Goal: Task Accomplishment & Management: Manage account settings

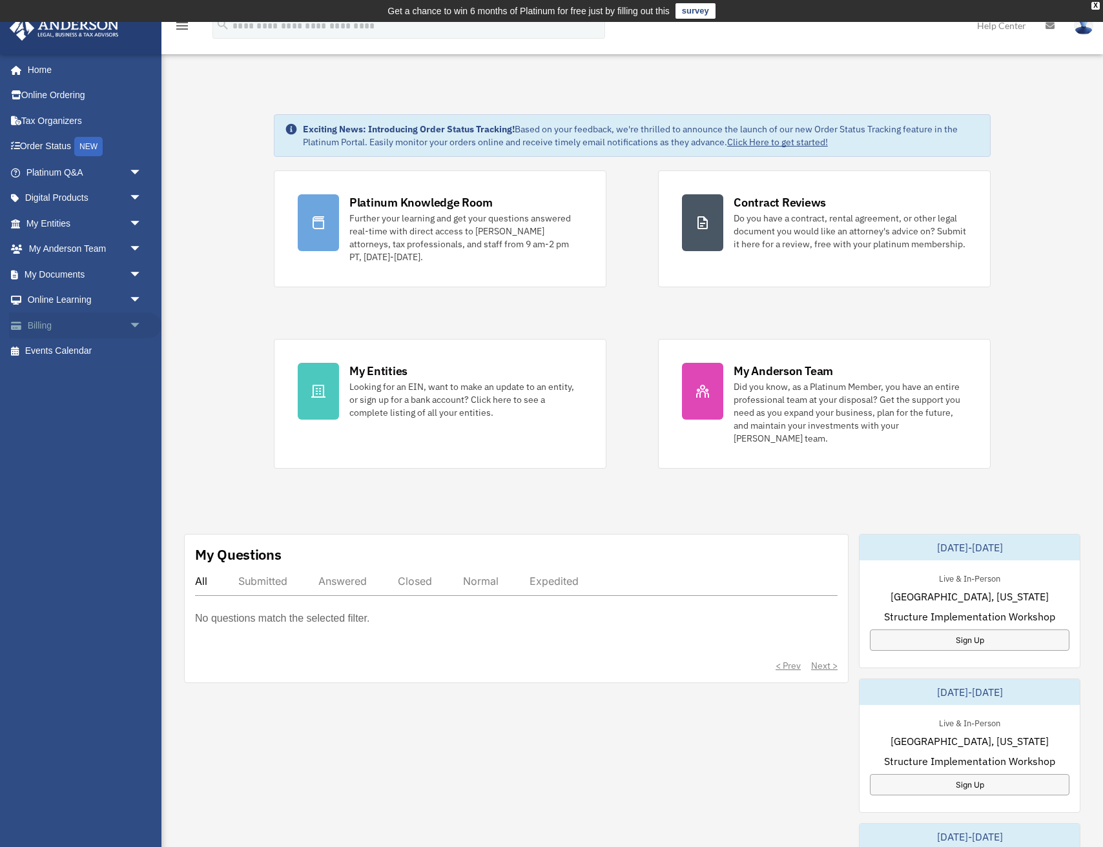
click at [55, 329] on link "Billing arrow_drop_down" at bounding box center [85, 326] width 152 height 26
click at [1011, 29] on link "Help Center" at bounding box center [1001, 25] width 68 height 51
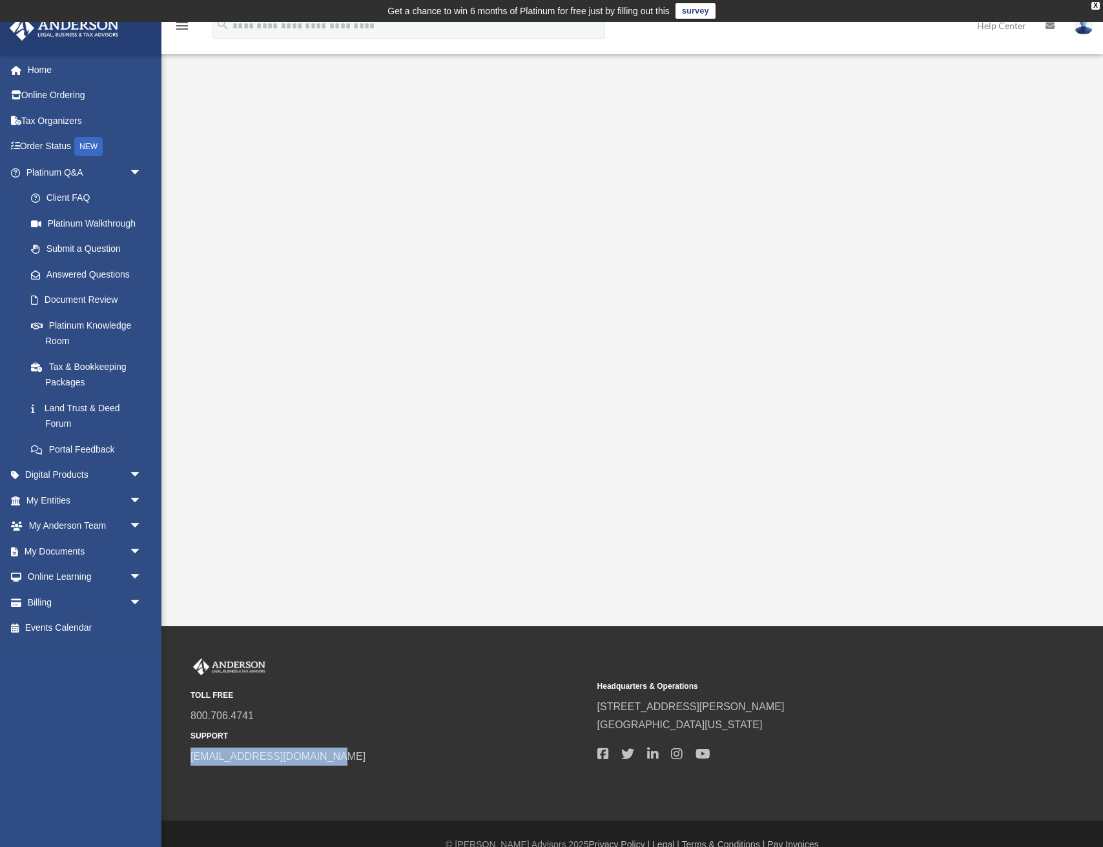
drag, startPoint x: 331, startPoint y: 762, endPoint x: 184, endPoint y: 758, distance: 146.6
click at [184, 758] on div "TOLL FREE 800.706.4741 SUPPORT info@andersonadvisors.com Headquarters & Operati…" at bounding box center [632, 712] width 903 height 107
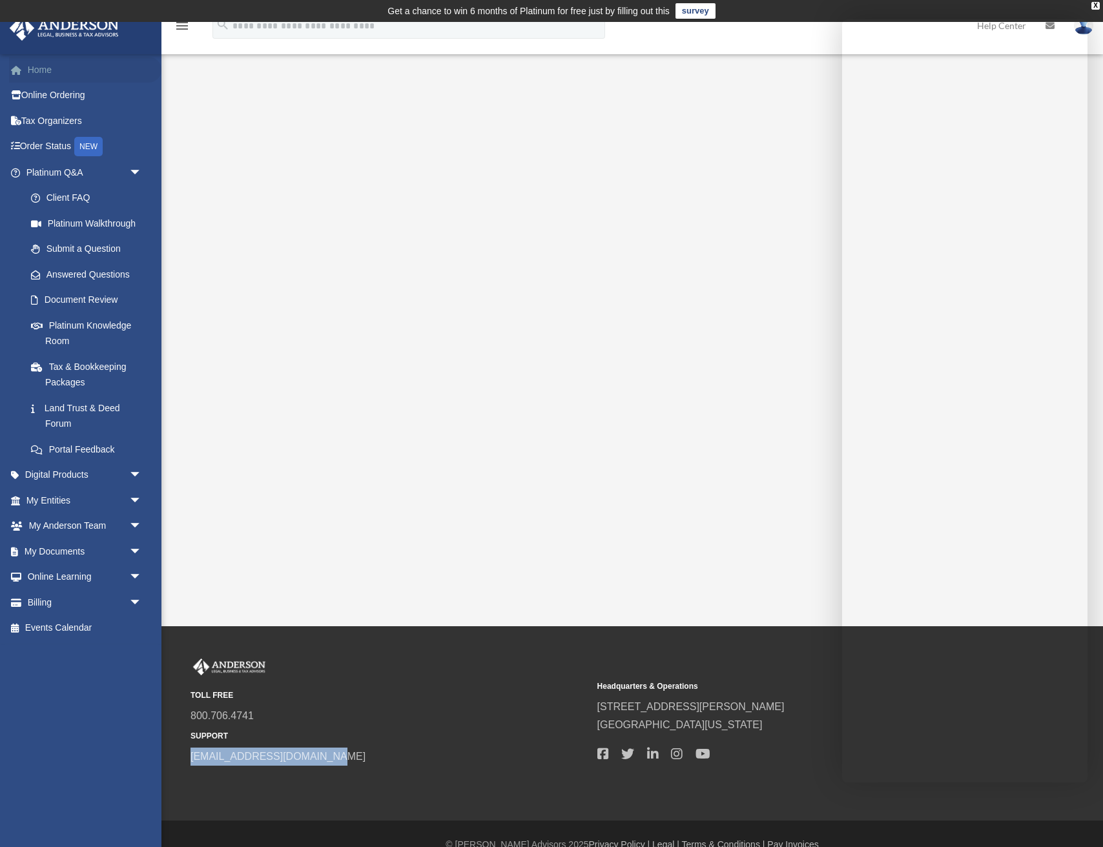
click at [41, 71] on link "Home" at bounding box center [85, 70] width 152 height 26
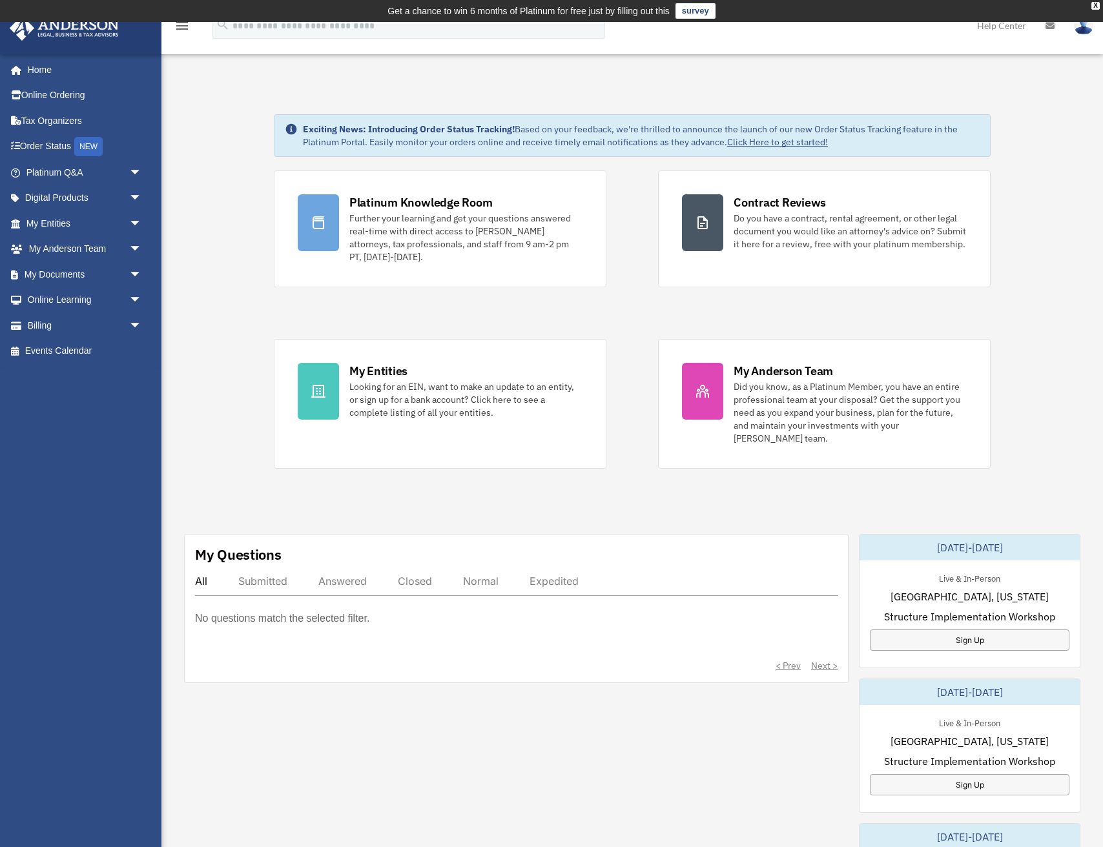
click at [1085, 32] on img at bounding box center [1083, 25] width 19 height 19
click at [1094, 8] on div "X" at bounding box center [1095, 6] width 8 height 8
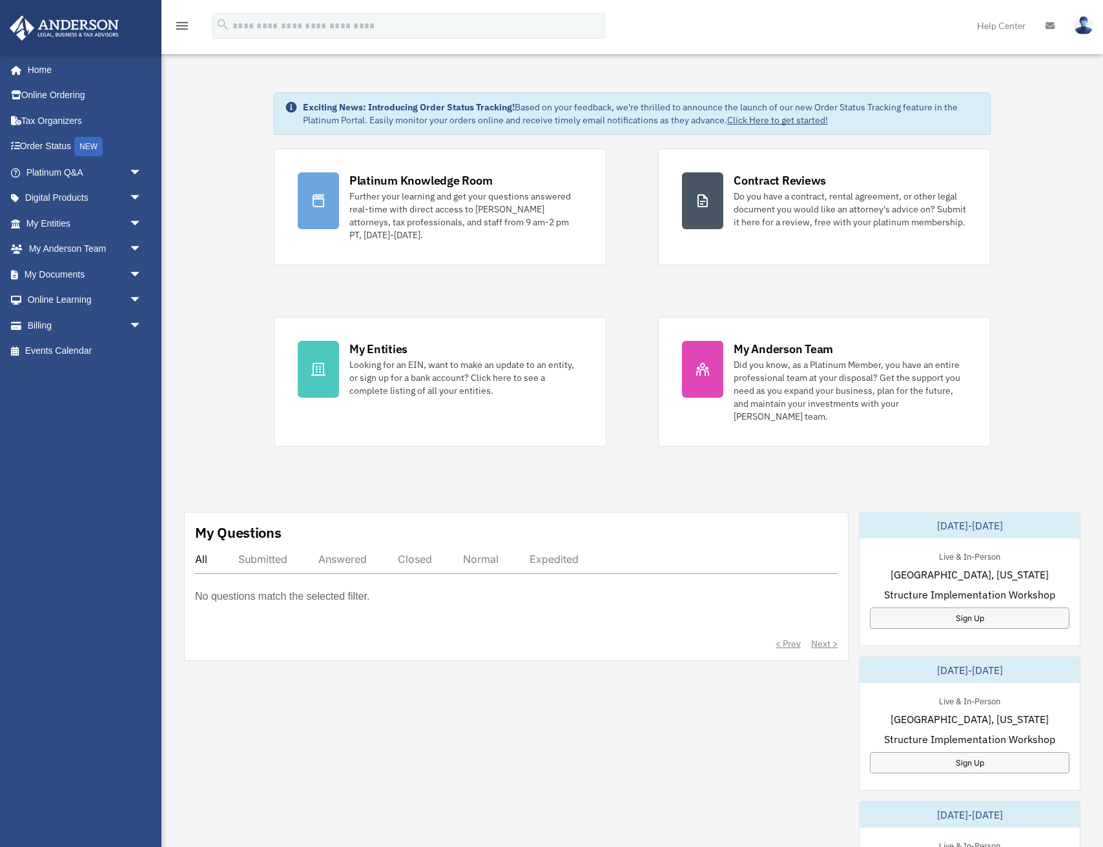
click at [1085, 26] on img at bounding box center [1083, 25] width 19 height 19
click at [860, 53] on link "My Profile" at bounding box center [889, 60] width 129 height 26
